Goal: Use online tool/utility: Utilize a website feature to perform a specific function

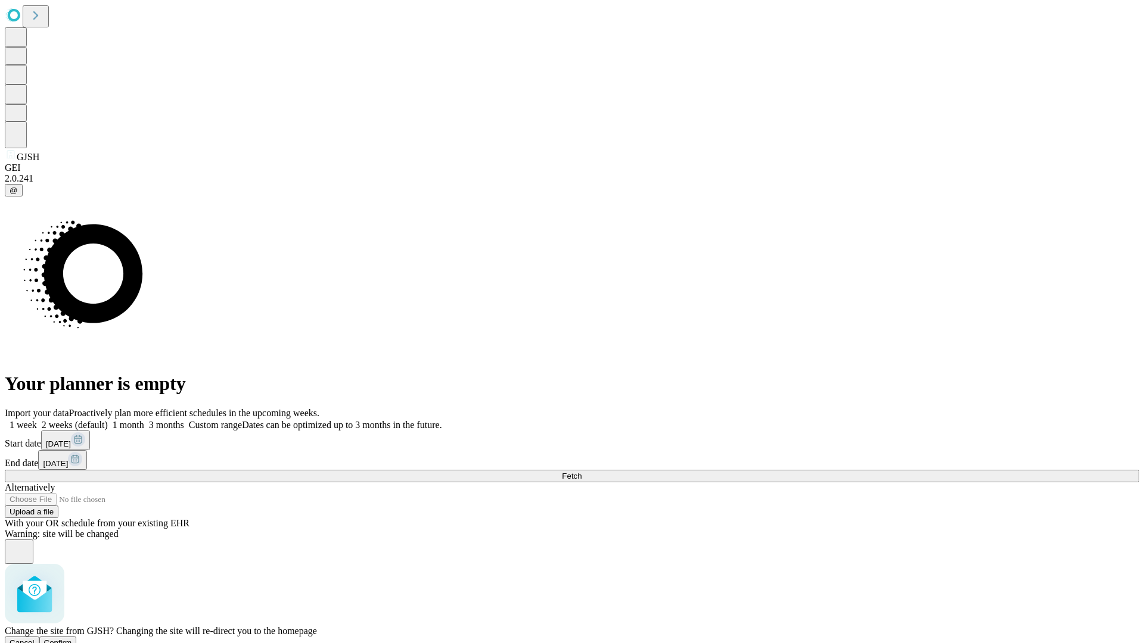
click at [72, 638] on span "Confirm" at bounding box center [58, 642] width 28 height 9
click at [37, 420] on label "1 week" at bounding box center [21, 425] width 32 height 10
click at [581, 472] on span "Fetch" at bounding box center [572, 476] width 20 height 9
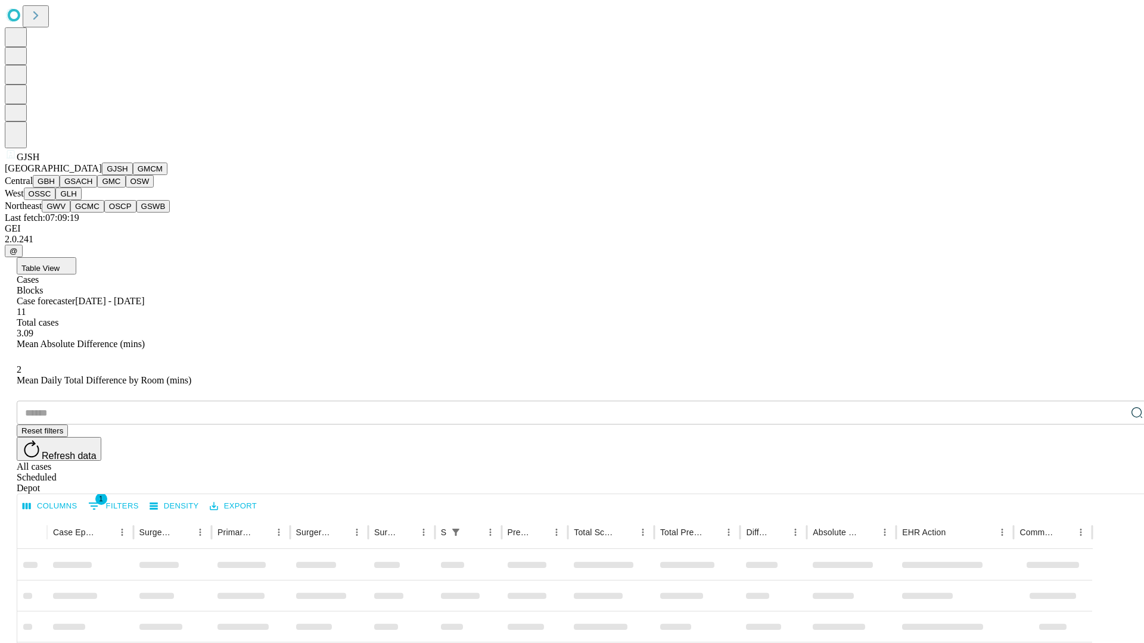
click at [133, 175] on button "GMCM" at bounding box center [150, 169] width 35 height 13
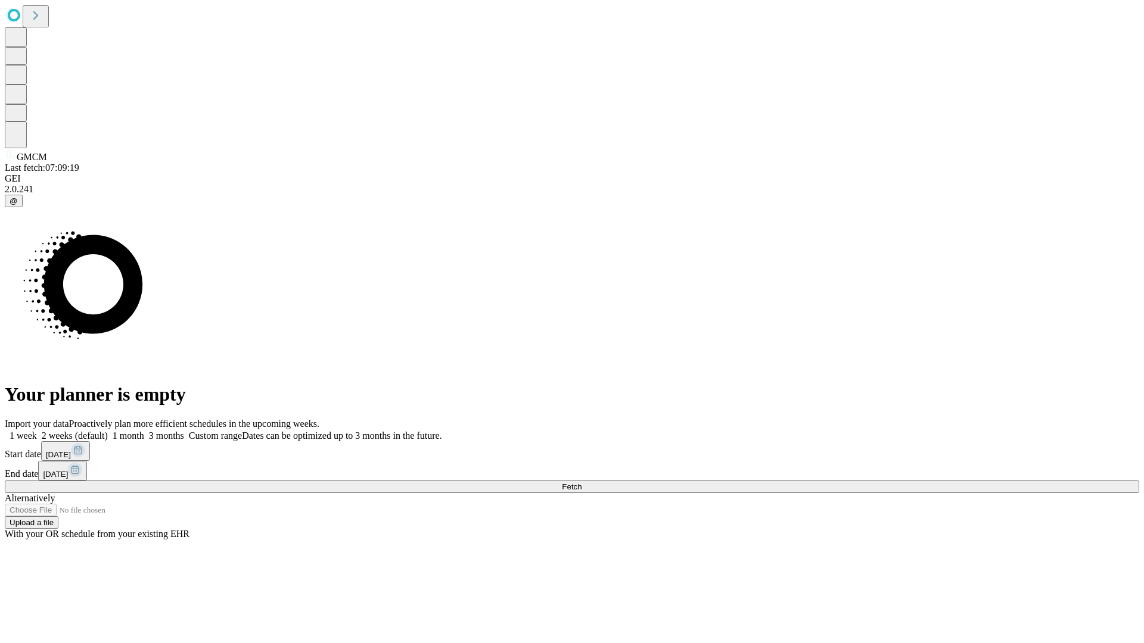
click at [37, 431] on label "1 week" at bounding box center [21, 436] width 32 height 10
click at [581, 482] on span "Fetch" at bounding box center [572, 486] width 20 height 9
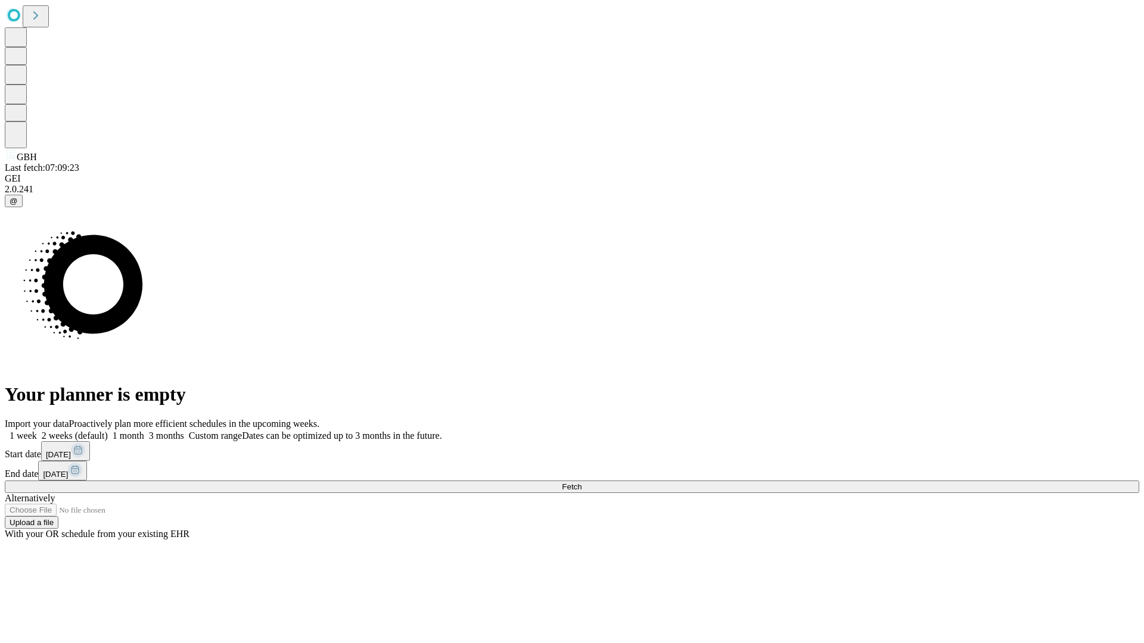
click at [37, 431] on label "1 week" at bounding box center [21, 436] width 32 height 10
click at [581, 482] on span "Fetch" at bounding box center [572, 486] width 20 height 9
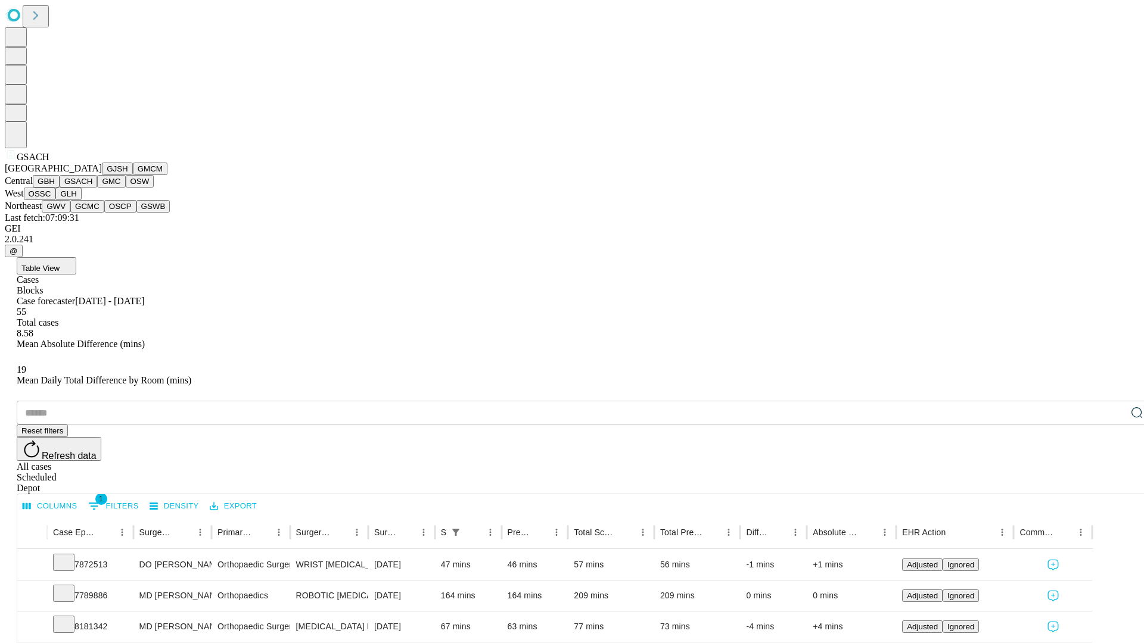
click at [97, 188] on button "GMC" at bounding box center [111, 181] width 28 height 13
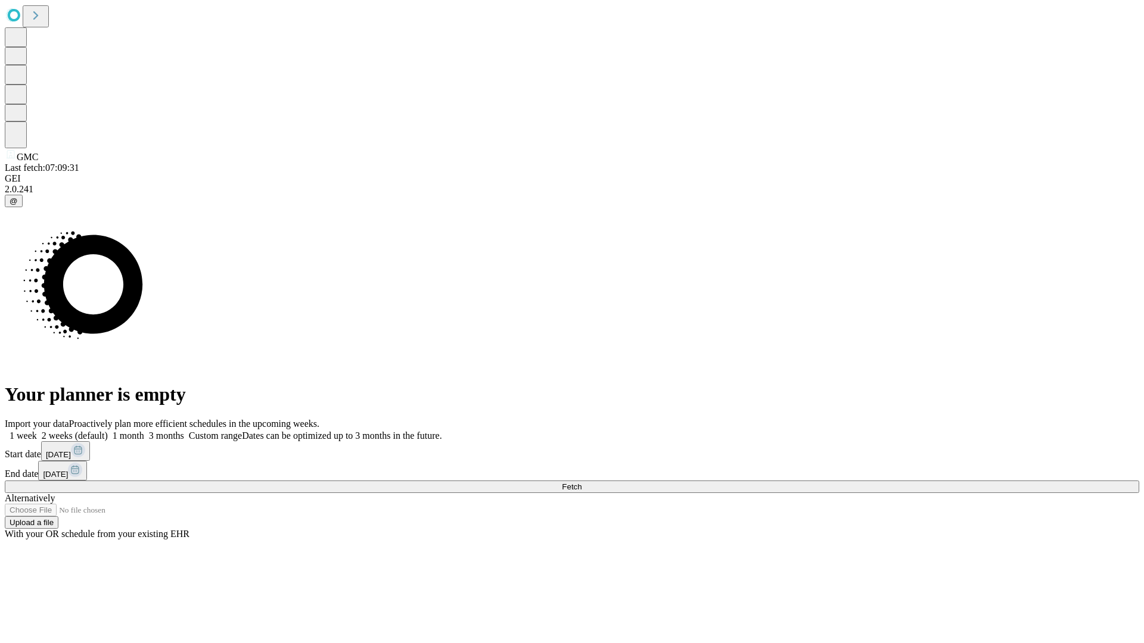
click at [581, 482] on span "Fetch" at bounding box center [572, 486] width 20 height 9
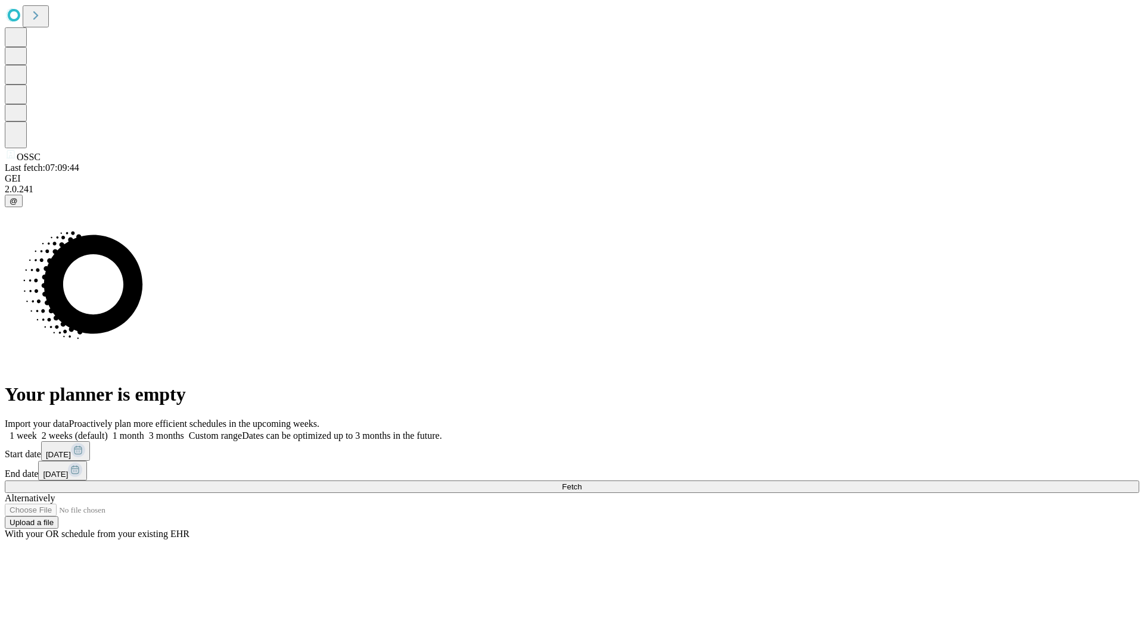
click at [37, 431] on label "1 week" at bounding box center [21, 436] width 32 height 10
click at [581, 482] on span "Fetch" at bounding box center [572, 486] width 20 height 9
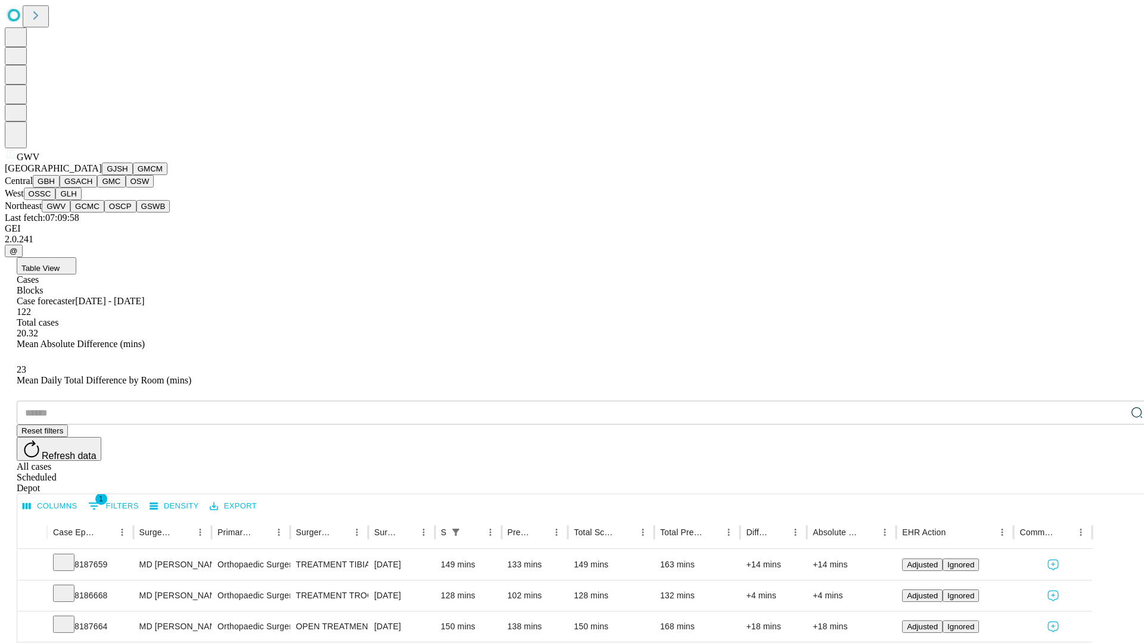
click at [92, 213] on button "GCMC" at bounding box center [87, 206] width 34 height 13
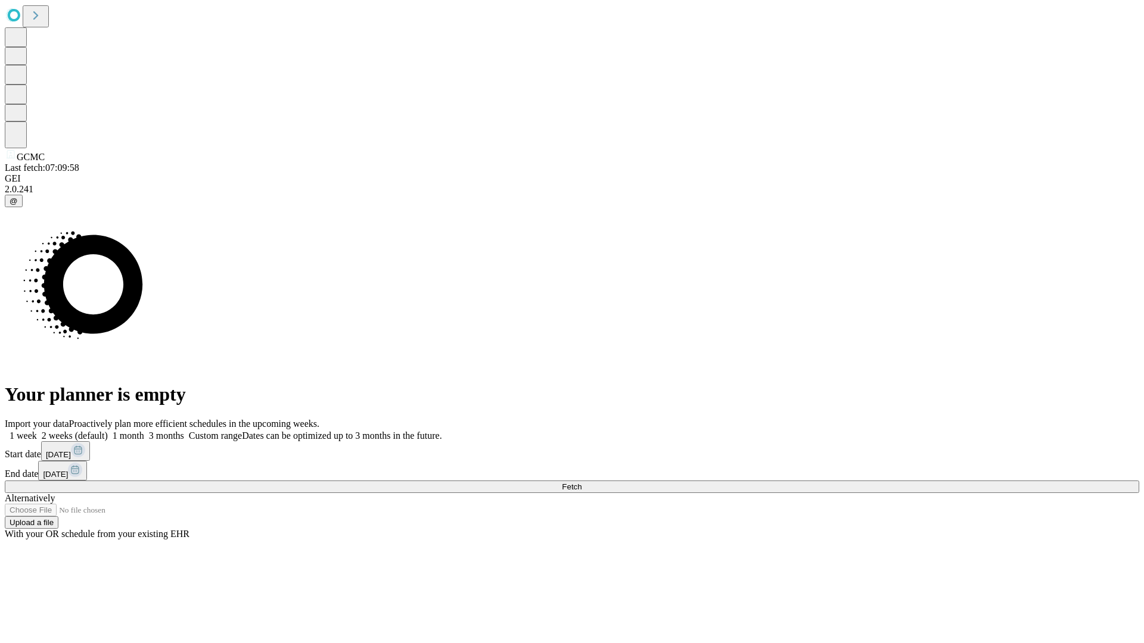
click at [37, 431] on label "1 week" at bounding box center [21, 436] width 32 height 10
click at [581, 482] on span "Fetch" at bounding box center [572, 486] width 20 height 9
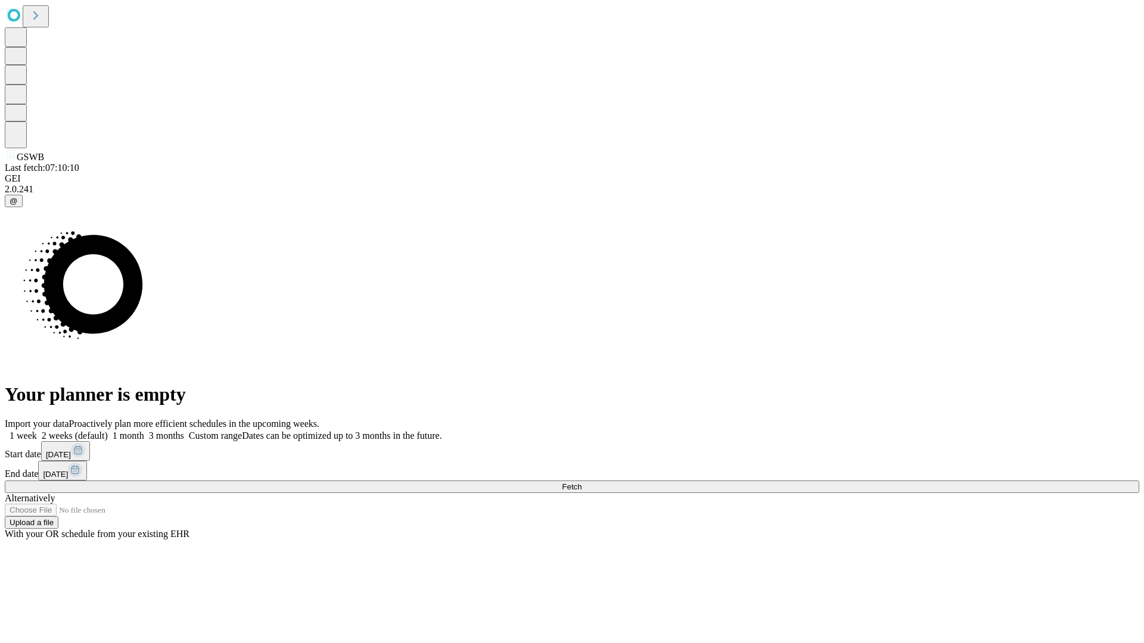
click at [581, 482] on span "Fetch" at bounding box center [572, 486] width 20 height 9
